Goal: Task Accomplishment & Management: Manage account settings

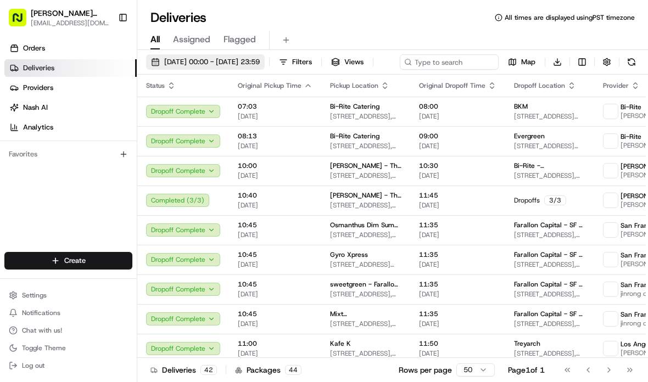
click at [260, 58] on span "[DATE] 00:00 - [DATE] 23:59" at bounding box center [212, 62] width 96 height 10
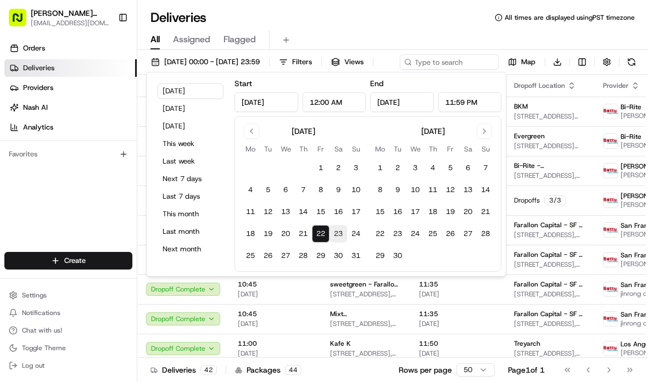
click at [343, 232] on button "23" at bounding box center [339, 234] width 18 height 18
type input "[DATE]"
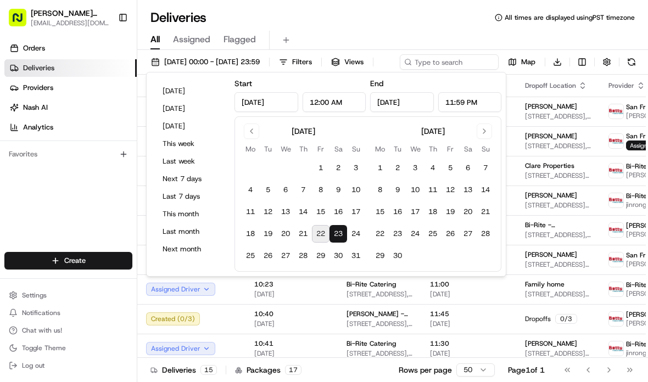
click at [94, 188] on div "Orders Deliveries Providers [PERSON_NAME] Analytics Favorites" at bounding box center [68, 147] width 137 height 224
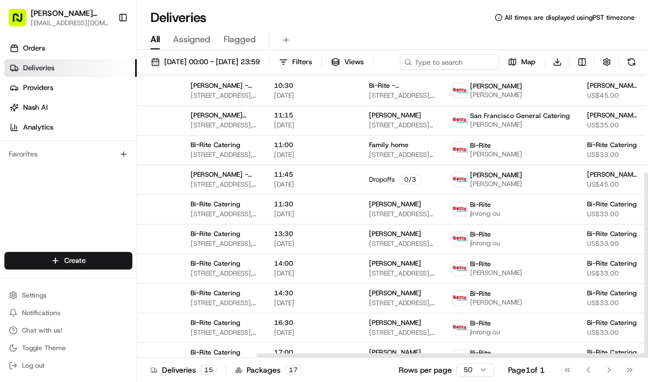
scroll to position [139, 156]
click at [482, 373] on html "[PERSON_NAME] Transportation [EMAIL_ADDRESS][DOMAIN_NAME] Toggle Sidebar Orders…" at bounding box center [324, 191] width 648 height 382
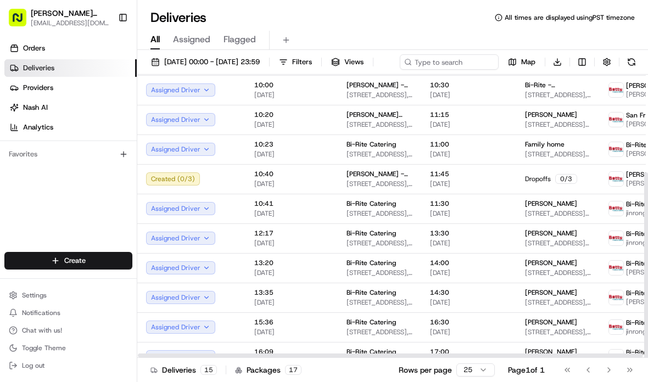
scroll to position [139, 0]
click at [484, 375] on html "[PERSON_NAME] Transportation [EMAIL_ADDRESS][DOMAIN_NAME] Toggle Sidebar Orders…" at bounding box center [324, 191] width 648 height 382
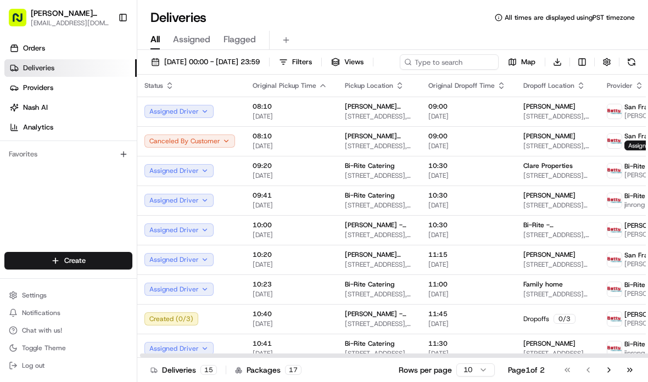
scroll to position [0, 3]
click at [600, 373] on button "Go to next page" at bounding box center [609, 369] width 19 height 15
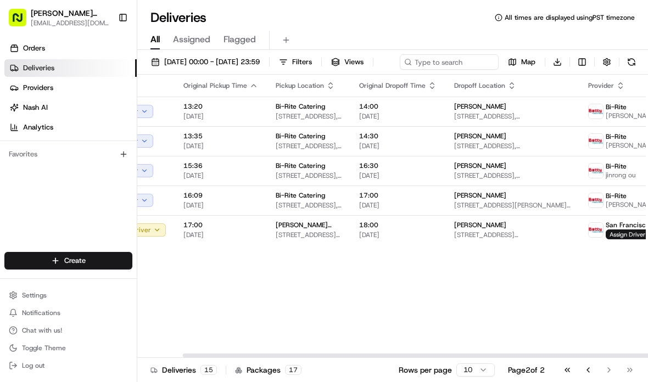
scroll to position [0, 69]
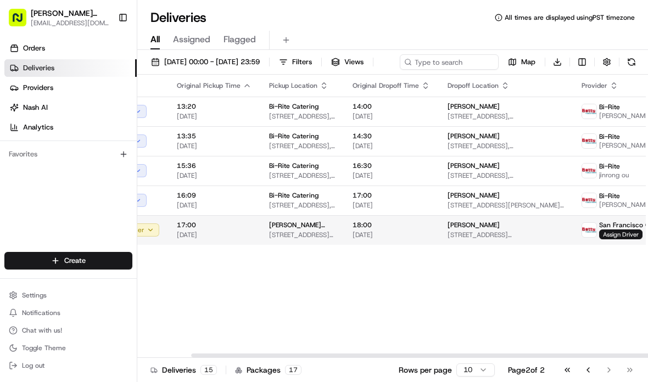
click at [366, 230] on span "18:00" at bounding box center [391, 225] width 77 height 9
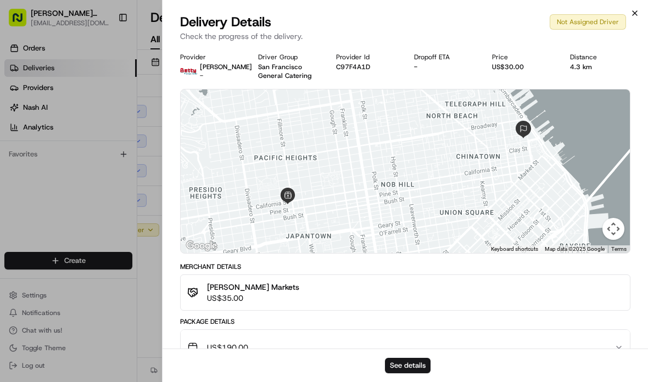
click at [634, 10] on icon "button" at bounding box center [634, 13] width 9 height 9
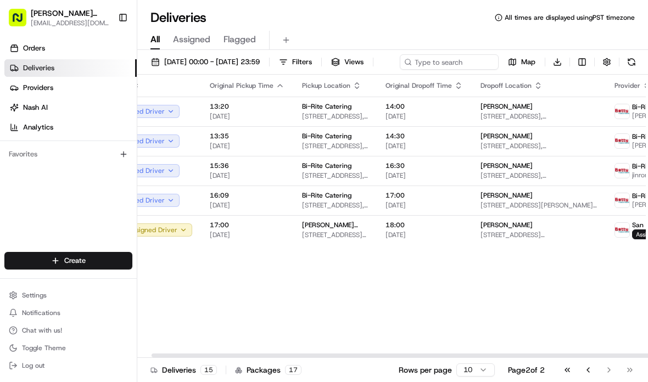
scroll to position [0, 38]
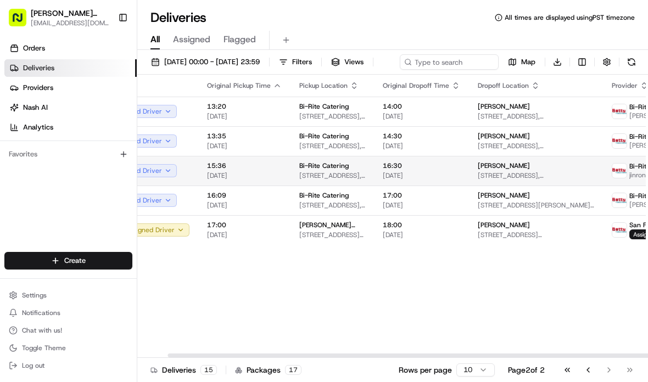
click at [500, 180] on span "[STREET_ADDRESS]" at bounding box center [536, 175] width 116 height 9
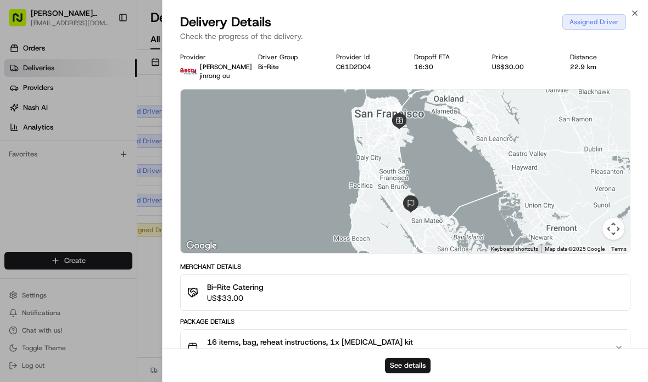
click at [625, 15] on div "Assigned Driver" at bounding box center [594, 21] width 64 height 15
click at [629, 16] on div "Delivery Details Assigned Driver" at bounding box center [405, 22] width 450 height 18
click at [634, 19] on div "Delivery Details Assigned Driver Check the progress of the delivery." at bounding box center [405, 29] width 485 height 33
click at [632, 16] on icon "button" at bounding box center [634, 13] width 9 height 9
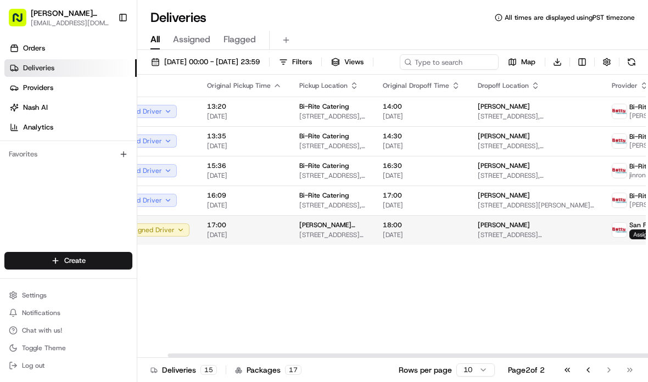
click at [629, 239] on span "Assign Driver" at bounding box center [650, 235] width 43 height 10
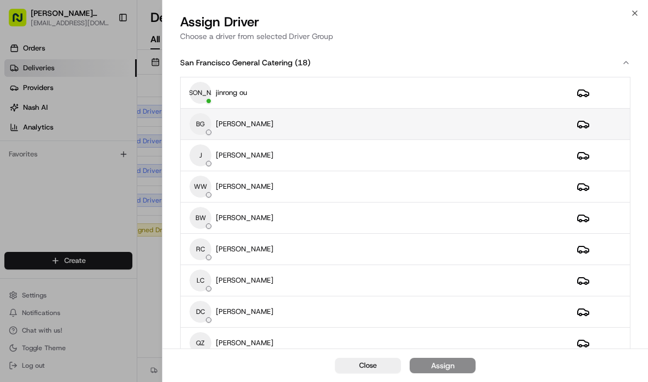
click at [446, 131] on div "BG [PERSON_NAME]" at bounding box center [374, 124] width 370 height 22
click at [631, 16] on icon "button" at bounding box center [634, 13] width 9 height 9
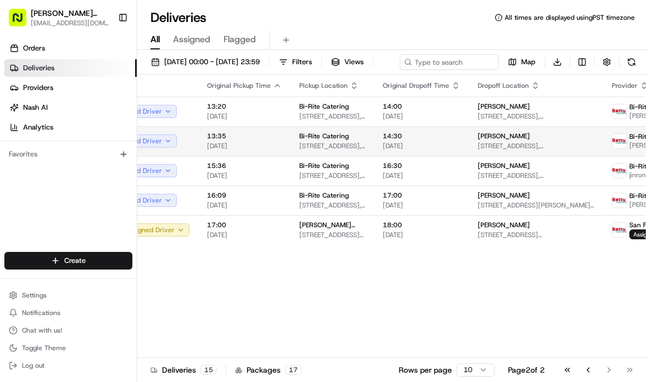
click at [427, 150] on div "14:30 [DATE]" at bounding box center [421, 141] width 77 height 19
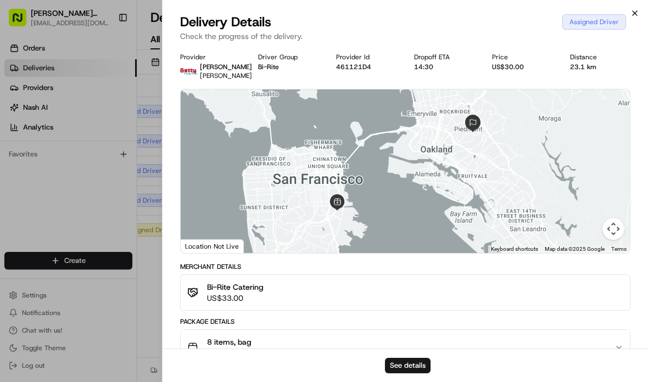
click at [634, 14] on icon "button" at bounding box center [634, 13] width 9 height 9
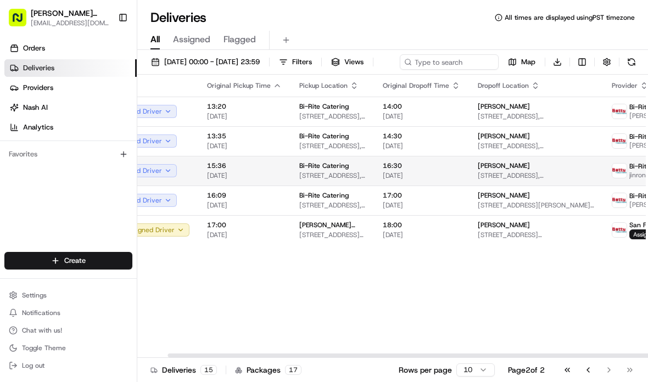
click at [446, 170] on span "16:30" at bounding box center [421, 165] width 77 height 9
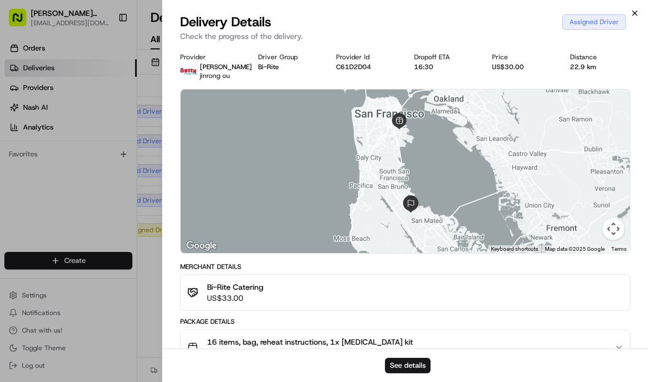
click at [638, 9] on icon "button" at bounding box center [634, 13] width 9 height 9
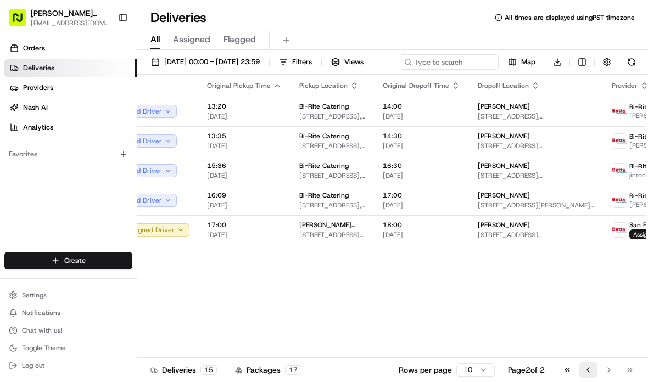
click at [587, 373] on button "Go to previous page" at bounding box center [588, 369] width 19 height 15
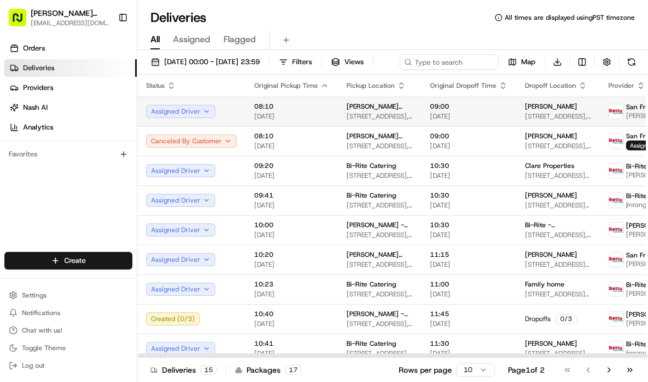
click at [433, 111] on span "09:00" at bounding box center [468, 106] width 77 height 9
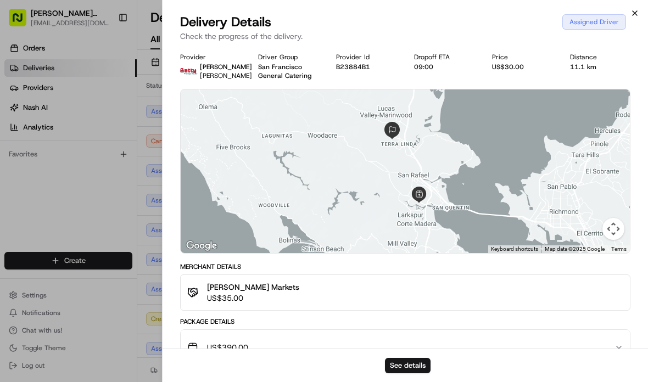
click at [633, 15] on icon "button" at bounding box center [634, 13] width 9 height 9
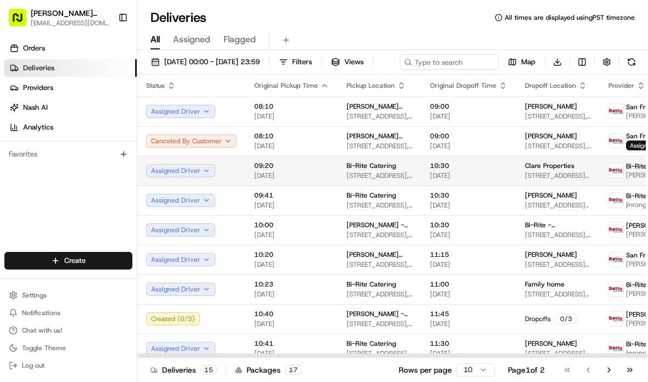
click at [430, 180] on span "[DATE]" at bounding box center [468, 175] width 77 height 9
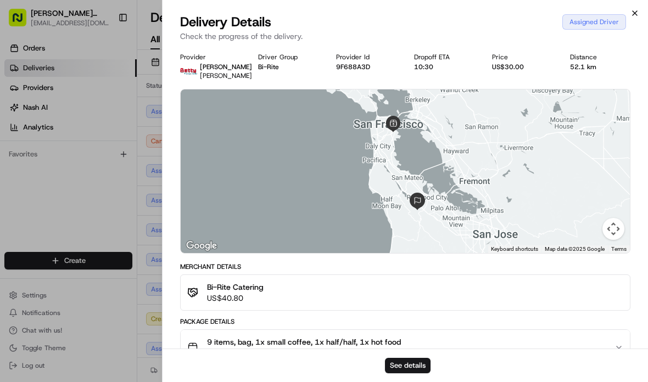
click at [633, 16] on icon "button" at bounding box center [634, 13] width 9 height 9
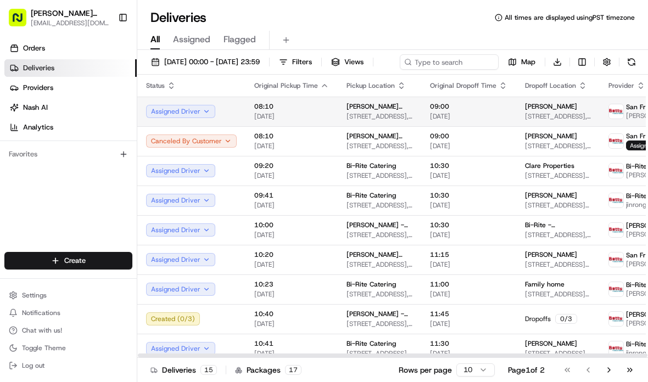
click at [490, 121] on div "09:00 [DATE]" at bounding box center [468, 111] width 77 height 19
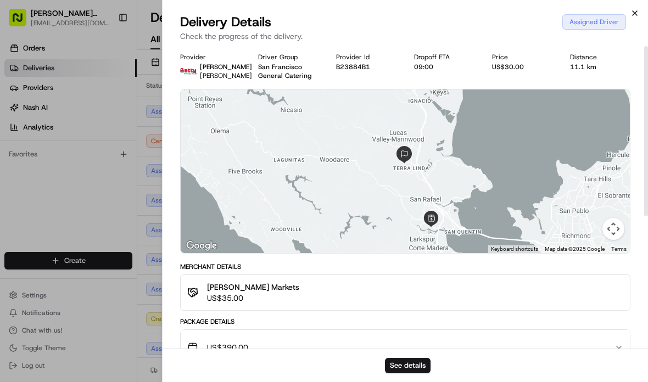
click at [632, 11] on icon "button" at bounding box center [634, 13] width 9 height 9
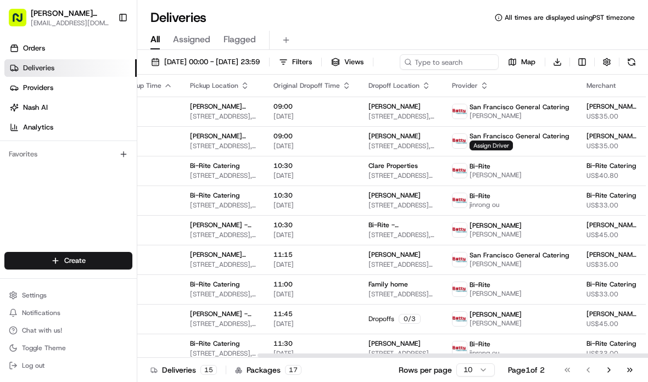
scroll to position [0, 156]
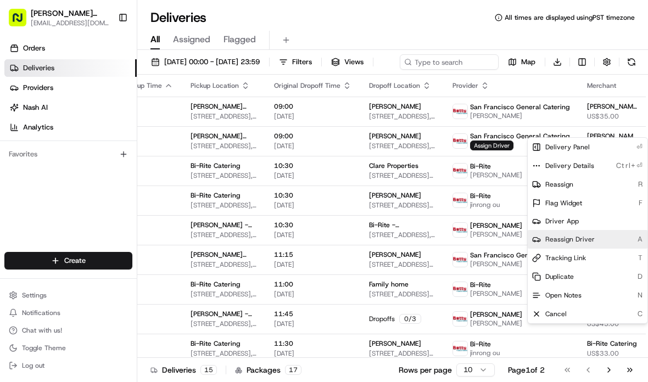
click at [570, 238] on span "Reassign Driver" at bounding box center [569, 239] width 49 height 9
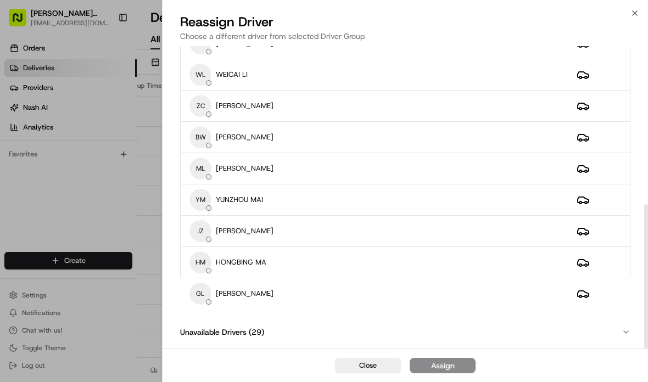
scroll to position [331, 0]
click at [128, 192] on div at bounding box center [324, 191] width 648 height 382
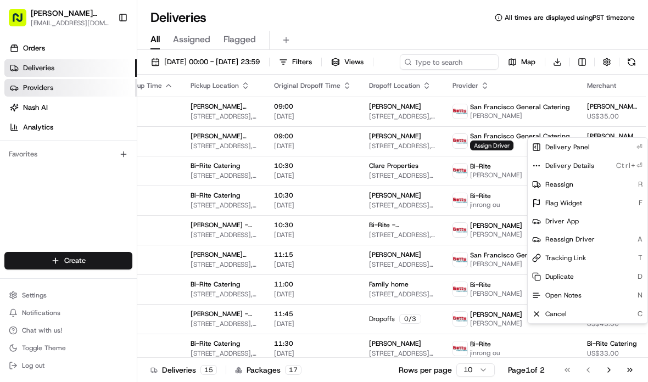
click at [49, 92] on span "Providers" at bounding box center [38, 88] width 30 height 10
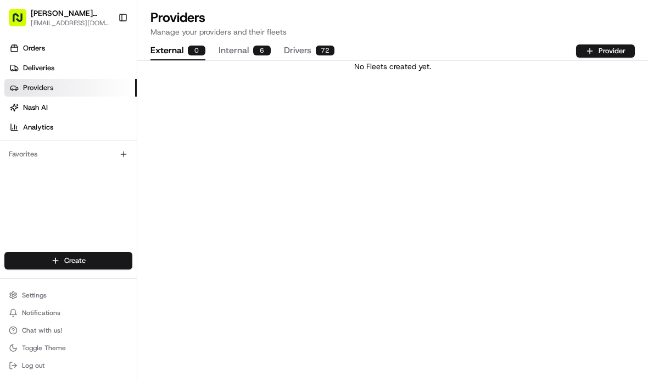
click at [310, 54] on button "Drivers 72" at bounding box center [309, 51] width 51 height 19
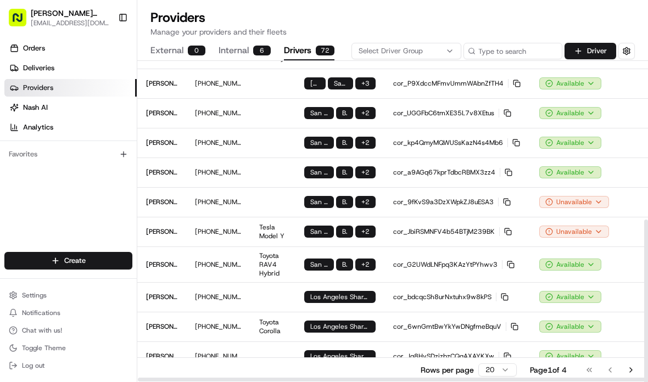
scroll to position [281, 0]
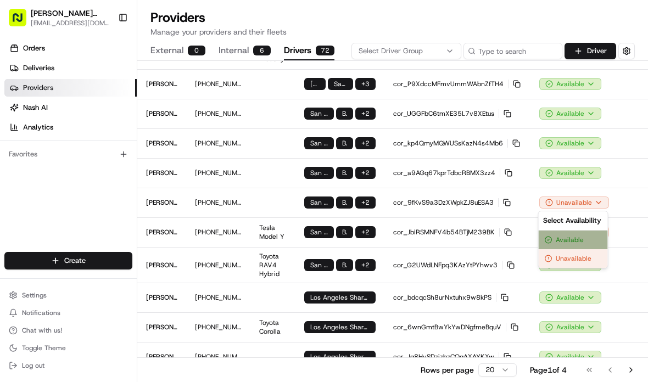
click at [577, 235] on div "Available" at bounding box center [573, 240] width 69 height 19
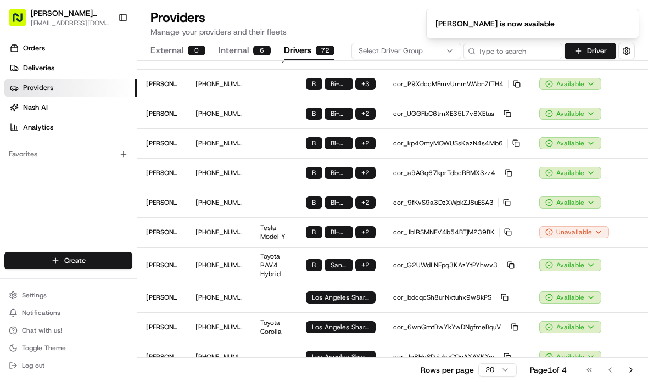
click at [80, 196] on div "Orders Deliveries Providers [PERSON_NAME] Analytics Favorites" at bounding box center [68, 147] width 137 height 224
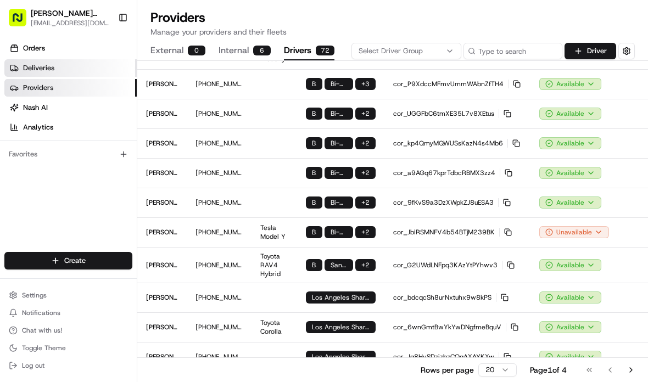
click at [45, 60] on link "Deliveries" at bounding box center [70, 68] width 132 height 18
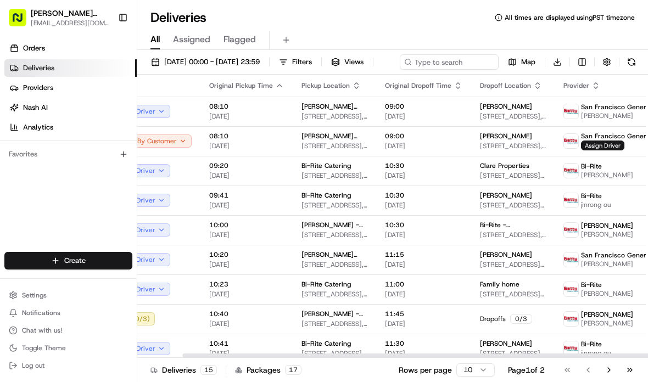
scroll to position [0, 44]
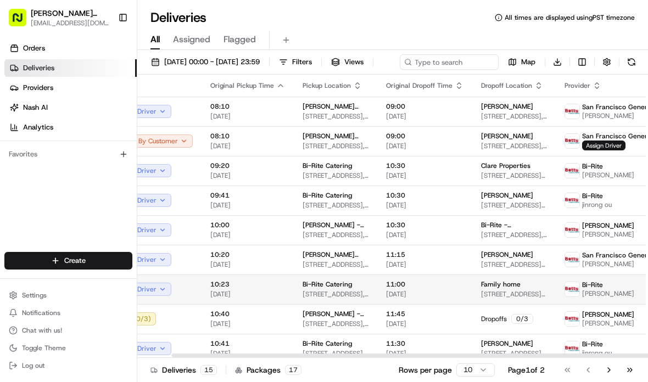
click at [332, 289] on span "Bi-Rite Catering" at bounding box center [327, 284] width 49 height 9
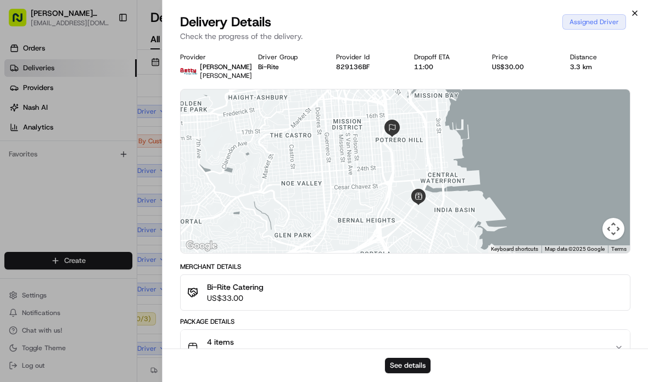
click at [633, 10] on icon "button" at bounding box center [634, 13] width 9 height 9
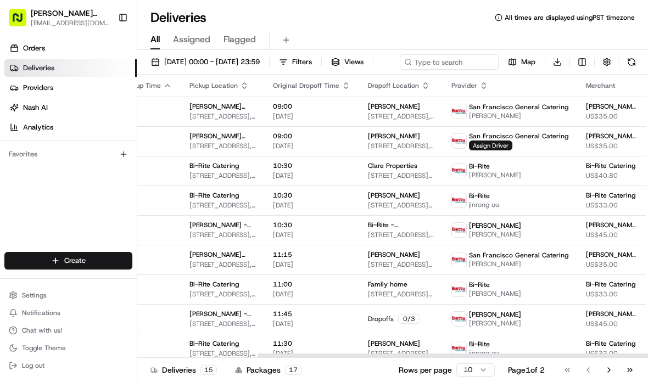
scroll to position [0, 156]
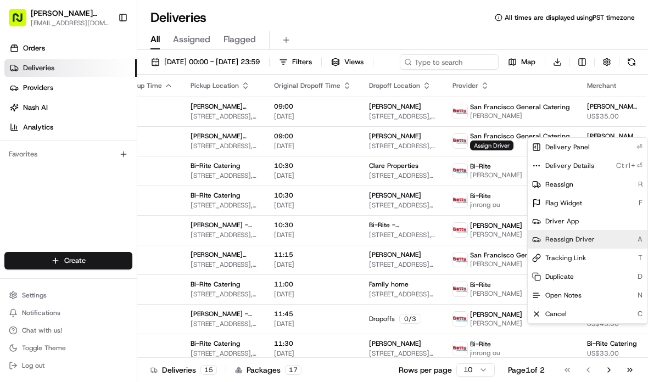
click at [571, 239] on span "Reassign Driver" at bounding box center [569, 239] width 49 height 9
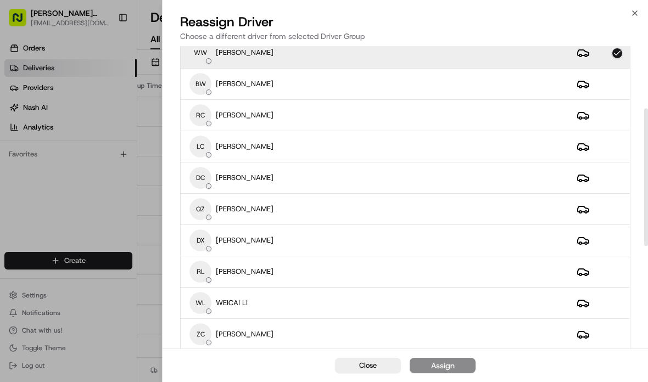
scroll to position [137, 0]
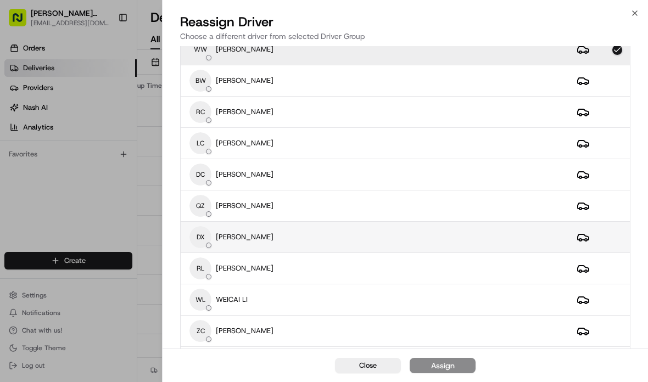
click at [499, 240] on div "DX [PERSON_NAME]" at bounding box center [374, 237] width 370 height 22
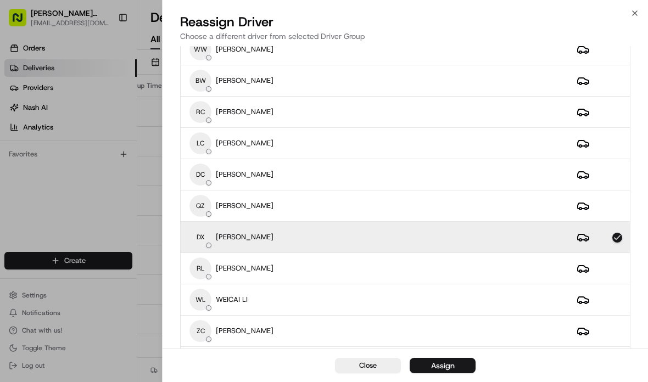
click at [443, 366] on div "Assign" at bounding box center [443, 365] width 24 height 11
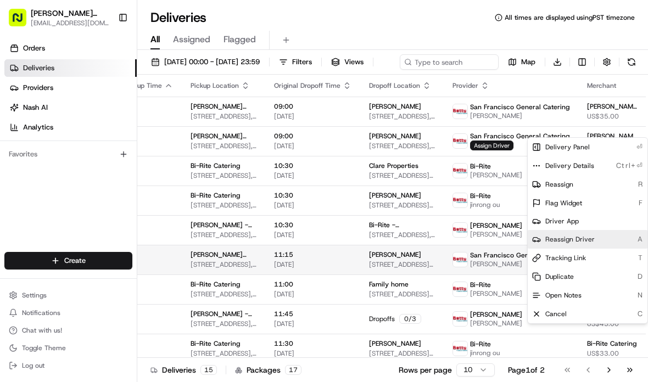
click at [410, 269] on span "[STREET_ADDRESS][PERSON_NAME]" at bounding box center [402, 264] width 66 height 9
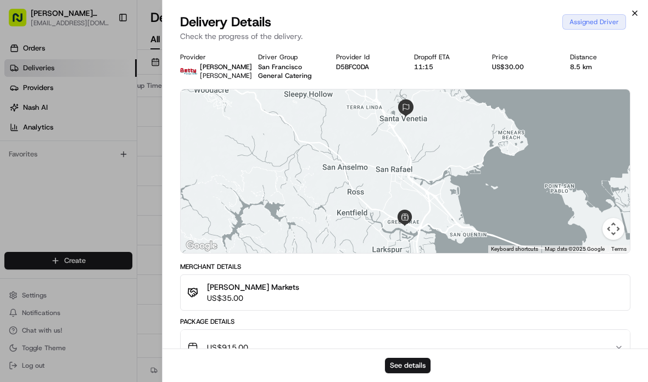
click at [638, 13] on icon "button" at bounding box center [634, 13] width 9 height 9
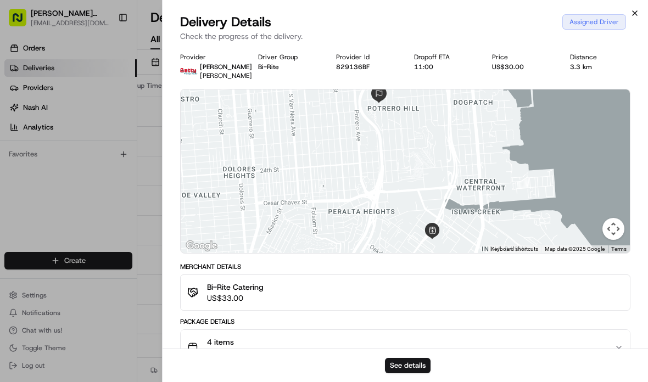
click at [630, 14] on icon "button" at bounding box center [634, 13] width 9 height 9
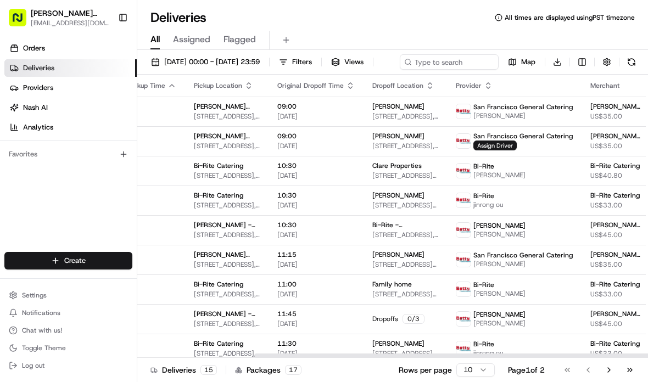
scroll to position [0, 152]
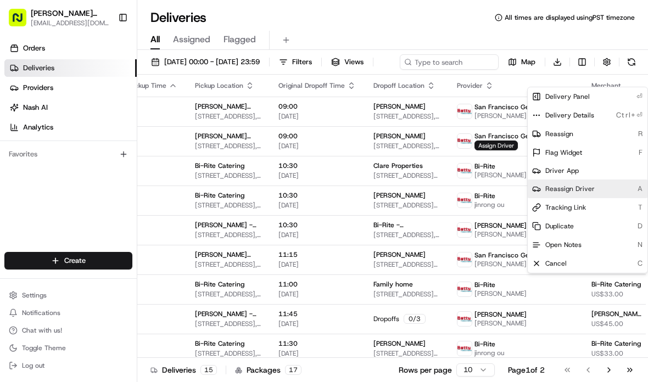
click at [573, 192] on span "Reassign Driver" at bounding box center [569, 189] width 49 height 9
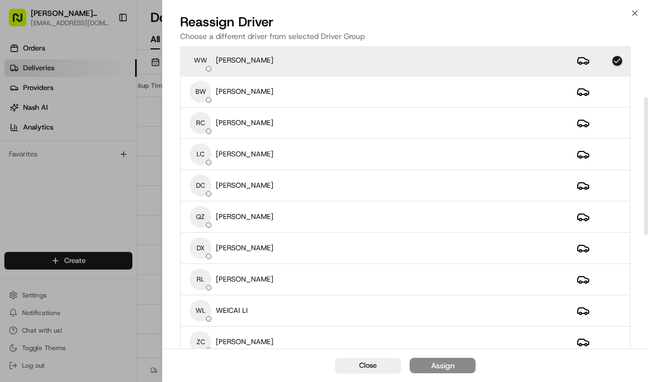
scroll to position [129, 0]
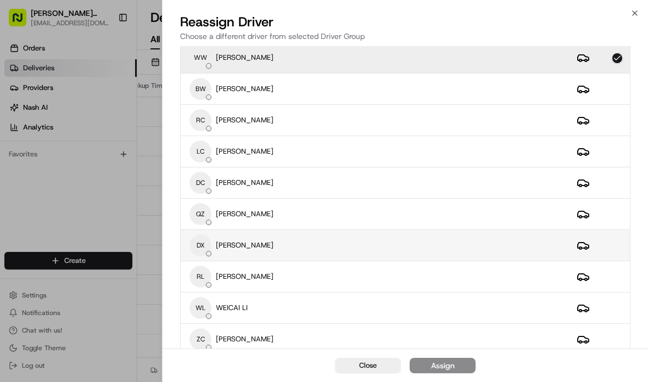
click at [391, 239] on div "DX [PERSON_NAME]" at bounding box center [374, 246] width 370 height 22
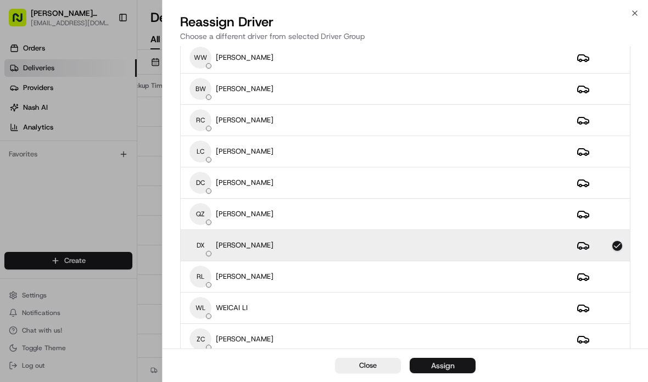
click at [445, 364] on div "Assign" at bounding box center [443, 365] width 24 height 11
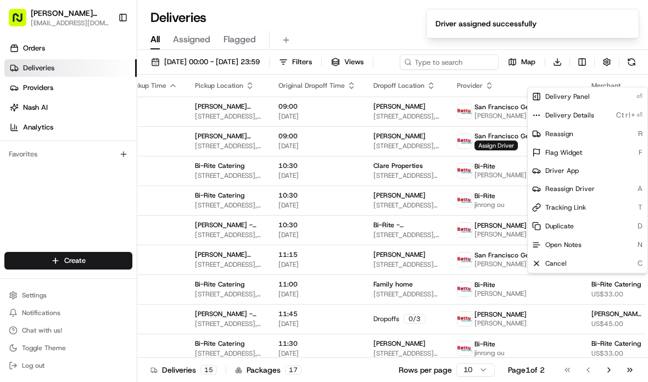
click at [93, 191] on div "Orders Deliveries Providers [PERSON_NAME] Analytics Favorites" at bounding box center [68, 147] width 137 height 224
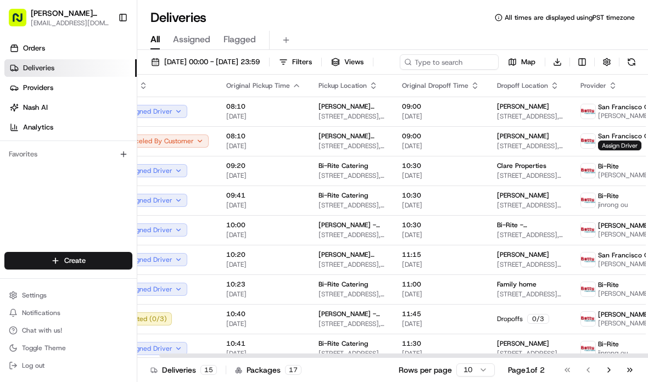
scroll to position [0, 31]
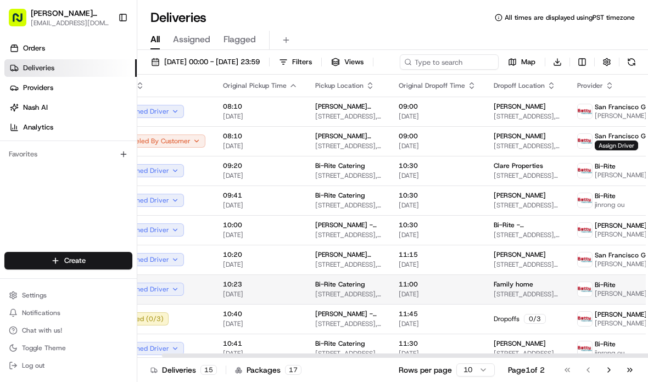
click at [595, 289] on span "Bi-Rite" at bounding box center [605, 285] width 21 height 9
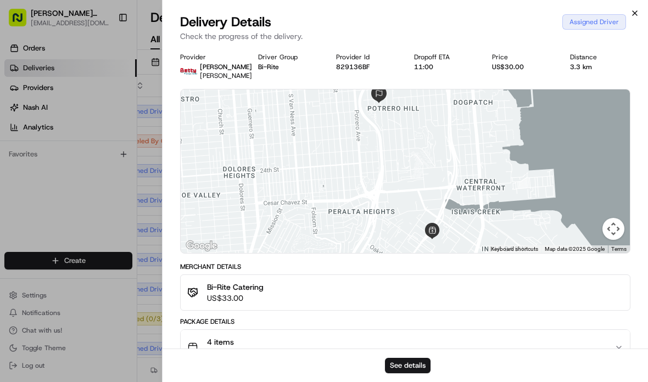
click at [632, 15] on icon "button" at bounding box center [634, 13] width 9 height 9
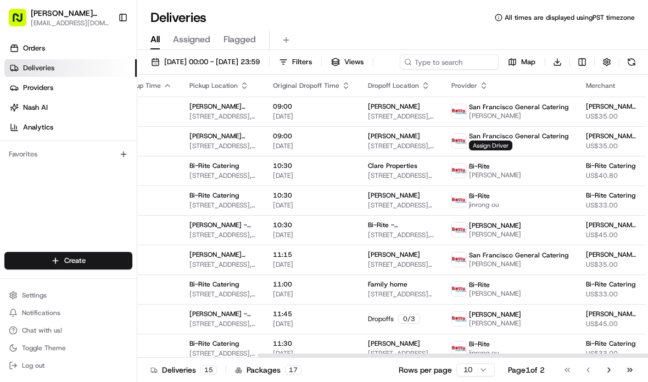
scroll to position [0, 156]
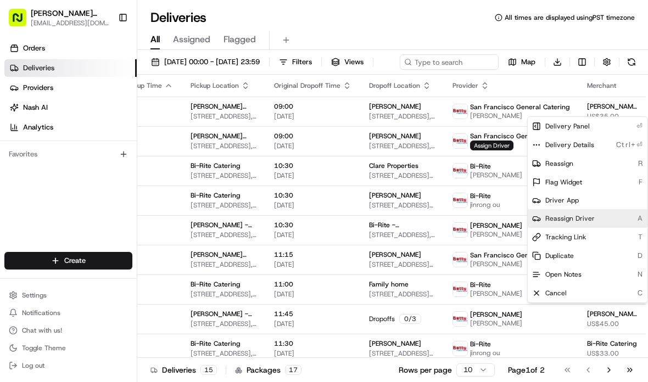
click at [570, 219] on span "Reassign Driver" at bounding box center [569, 218] width 49 height 9
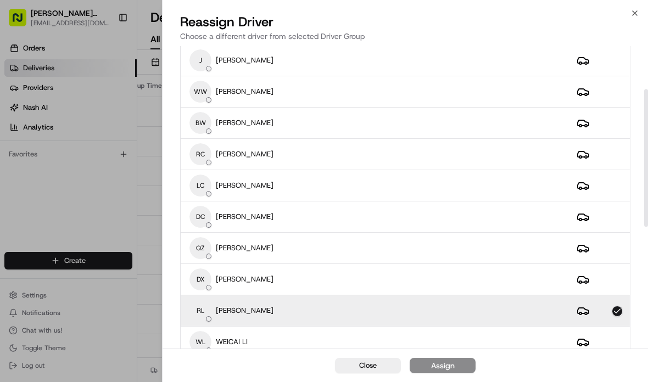
scroll to position [94, 0]
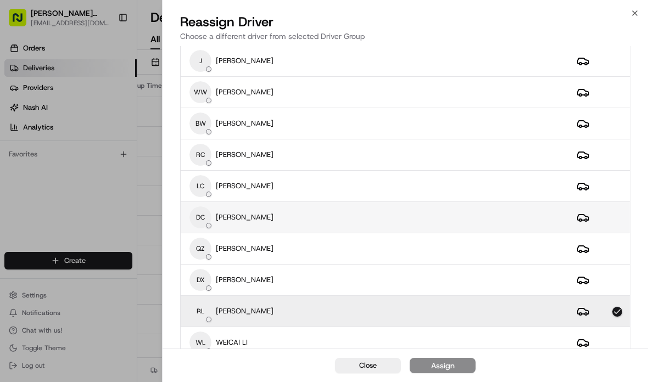
click at [510, 212] on div "DC [PERSON_NAME]" at bounding box center [374, 217] width 370 height 22
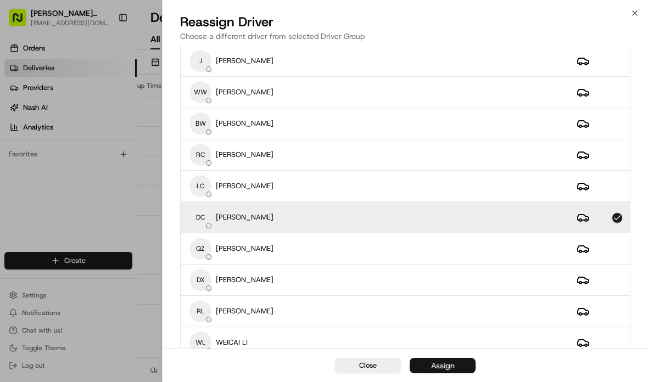
click at [445, 362] on div "Assign" at bounding box center [443, 365] width 24 height 11
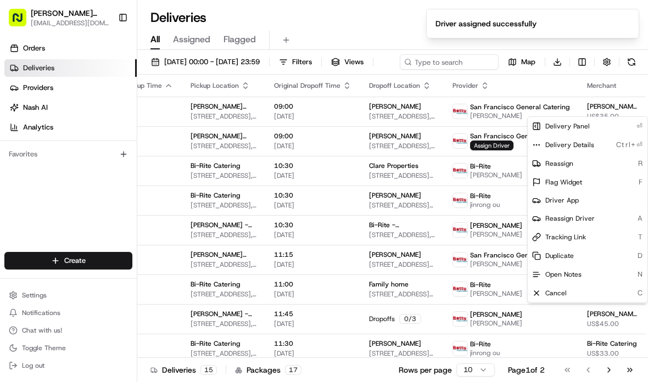
click at [108, 178] on div "Orders Deliveries Providers [PERSON_NAME] Analytics Favorites" at bounding box center [68, 147] width 137 height 224
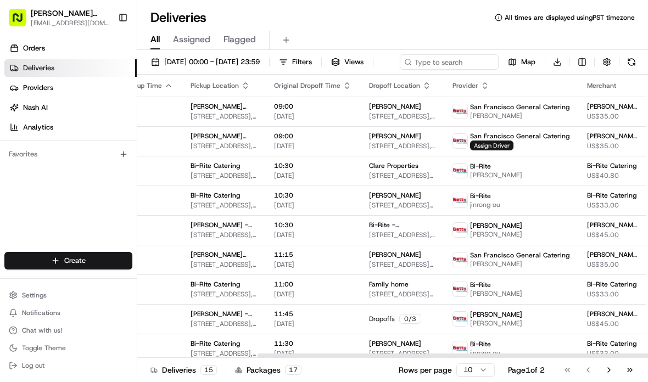
scroll to position [0, 156]
click at [616, 369] on button "Go to next page" at bounding box center [609, 369] width 19 height 15
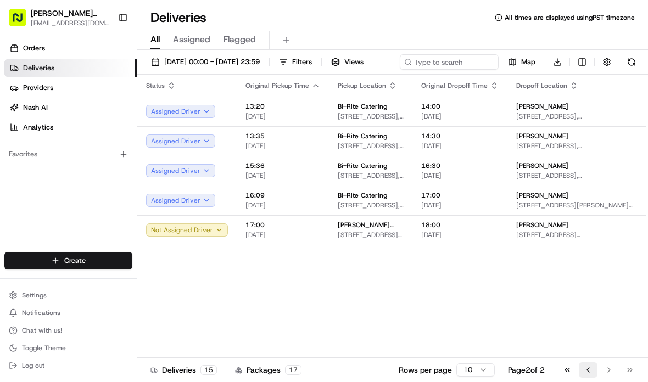
click at [590, 368] on button "Go to previous page" at bounding box center [588, 369] width 19 height 15
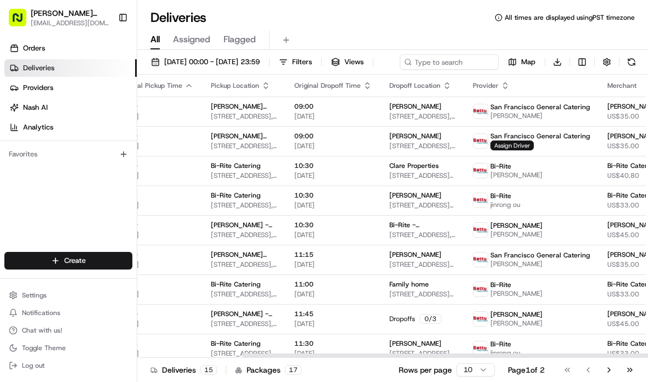
scroll to position [0, 136]
click at [605, 366] on button "Go to next page" at bounding box center [609, 369] width 19 height 15
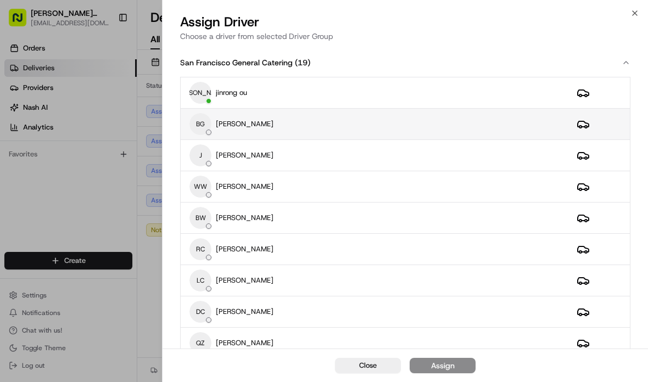
click at [443, 122] on div "BG [PERSON_NAME]" at bounding box center [374, 124] width 370 height 22
click at [437, 366] on div "Assign" at bounding box center [443, 365] width 24 height 11
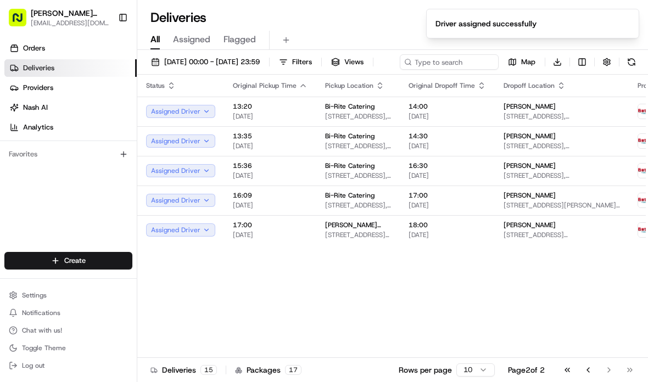
click at [584, 373] on button "Go to previous page" at bounding box center [588, 369] width 19 height 15
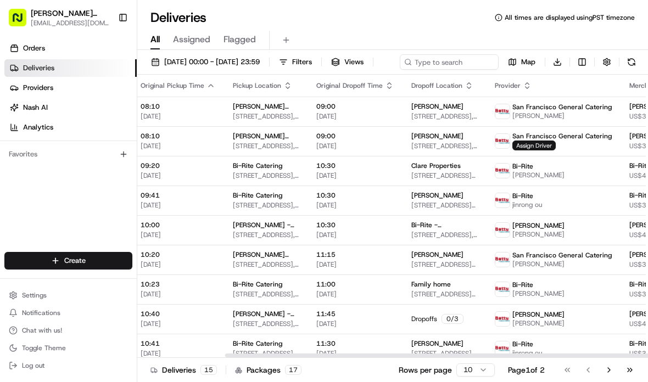
scroll to position [0, 114]
